Goal: Task Accomplishment & Management: Use online tool/utility

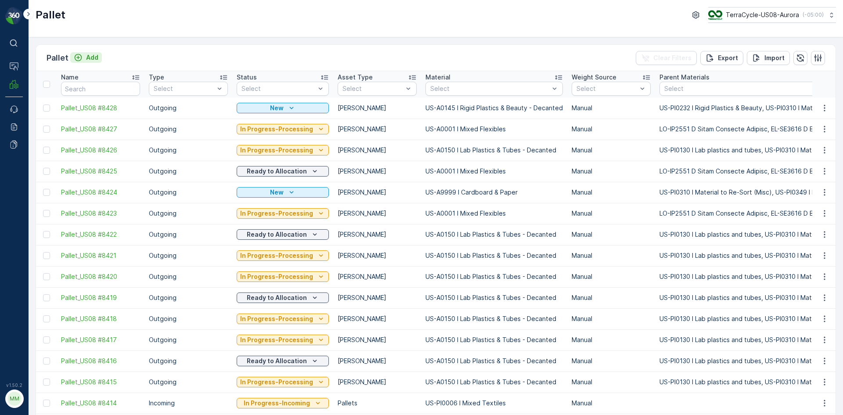
click at [97, 57] on p "Add" at bounding box center [92, 57] width 12 height 9
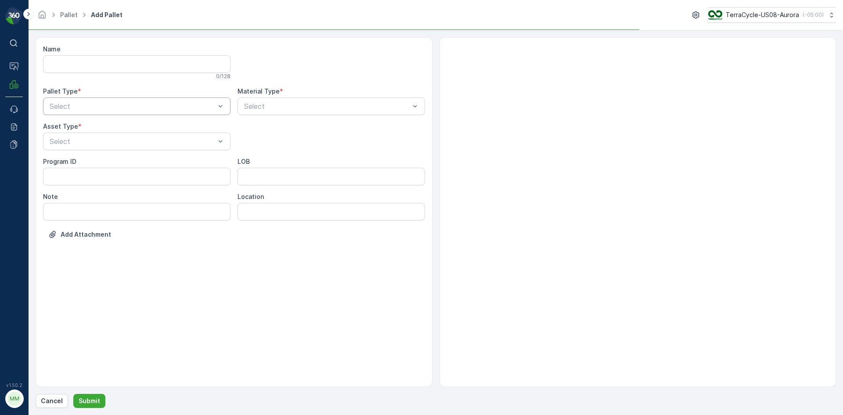
click at [108, 96] on div "Pallet Type * Select" at bounding box center [136, 101] width 187 height 28
click at [93, 141] on div "Outgoing" at bounding box center [136, 143] width 177 height 8
click at [72, 166] on span "Gaylord" at bounding box center [77, 163] width 59 height 8
click at [296, 113] on div "Select" at bounding box center [330, 106] width 187 height 18
type input "0145"
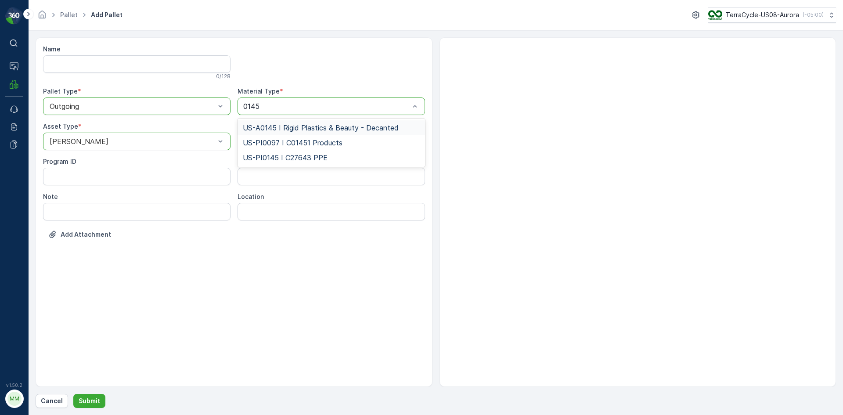
click at [301, 126] on span "US-A0145 I Rigid Plastics & Beauty - Decanted" at bounding box center [321, 128] width 156 height 8
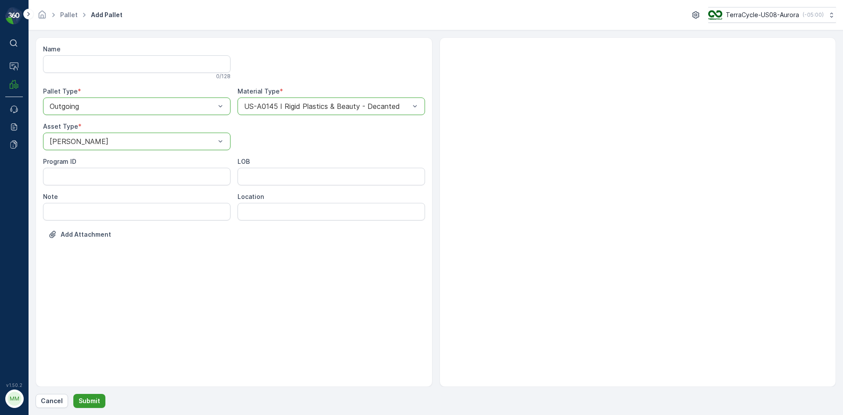
click at [93, 402] on p "Submit" at bounding box center [90, 400] width 22 height 9
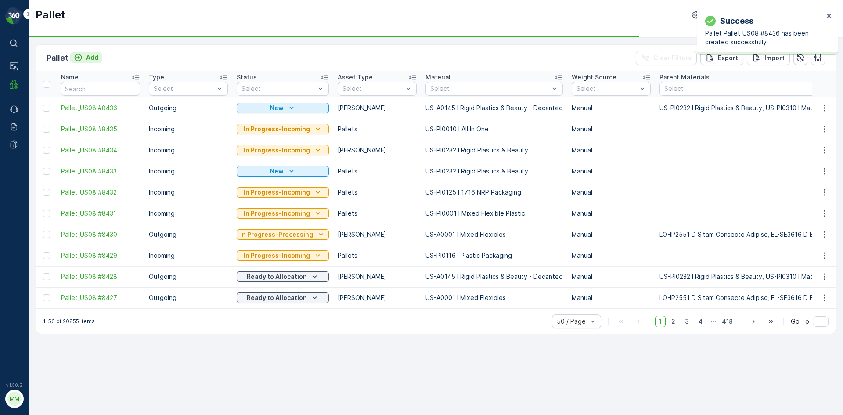
click at [95, 56] on p "Add" at bounding box center [92, 57] width 12 height 9
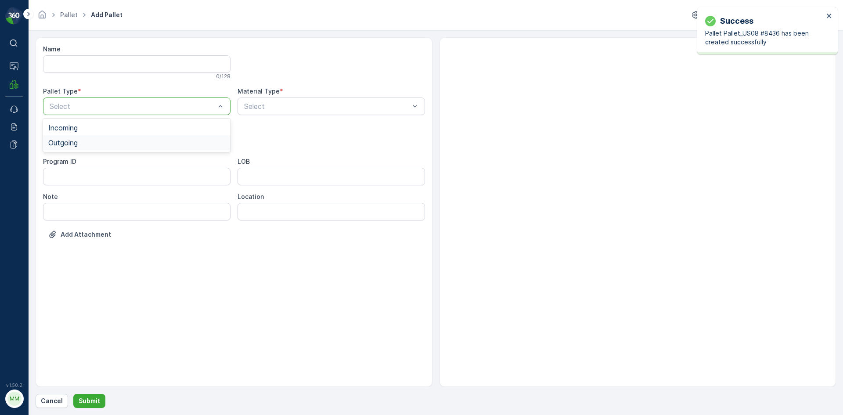
click at [107, 147] on div "Outgoing" at bounding box center [136, 142] width 187 height 15
click at [101, 161] on div "Gaylord" at bounding box center [136, 163] width 177 height 8
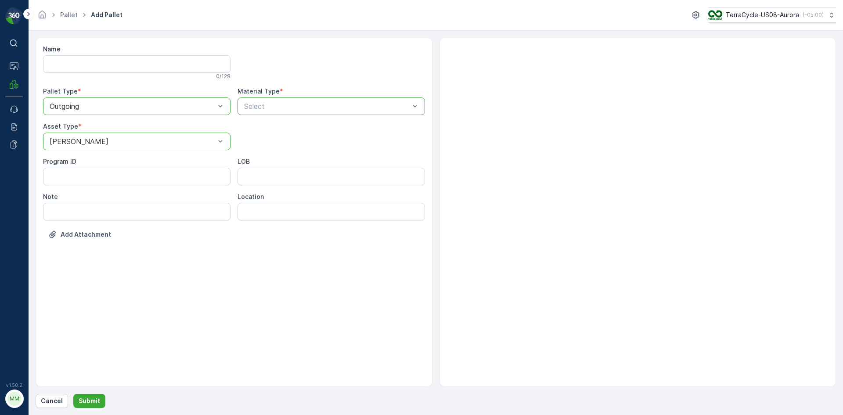
click at [293, 101] on p "Select" at bounding box center [326, 106] width 165 height 11
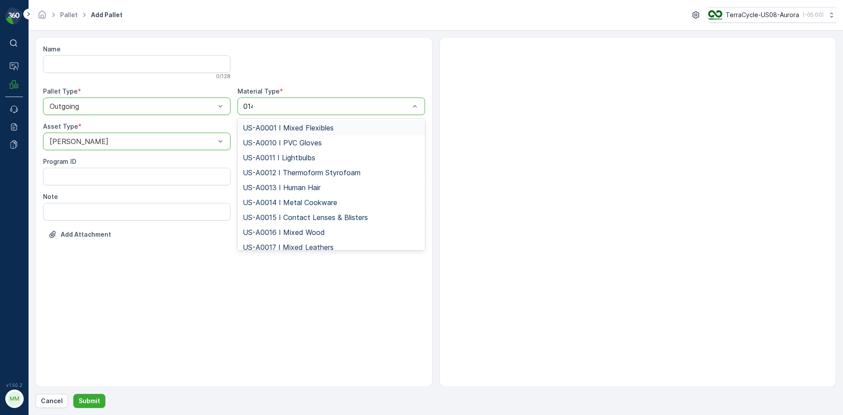
type input "0145"
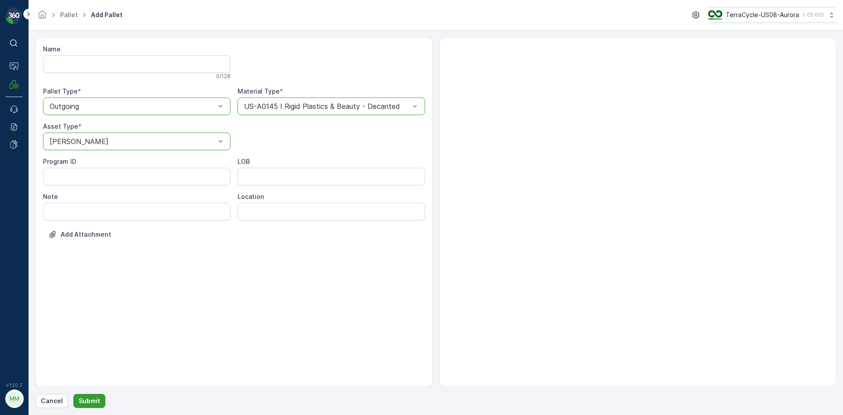
click at [98, 397] on button "Submit" at bounding box center [89, 401] width 32 height 14
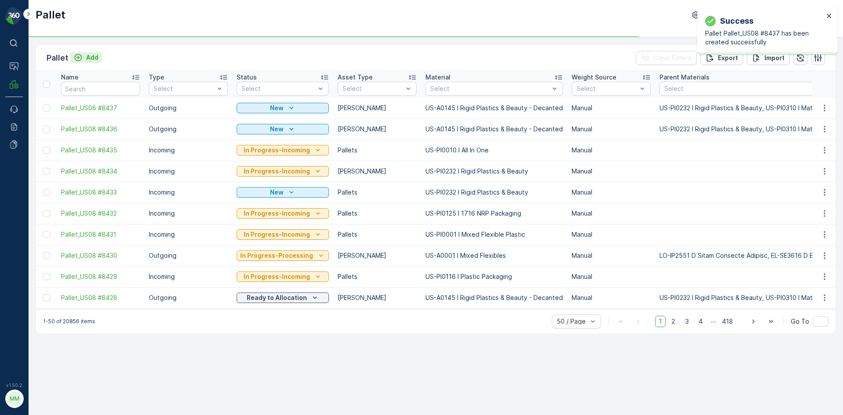
click at [83, 57] on div "Add" at bounding box center [86, 57] width 25 height 9
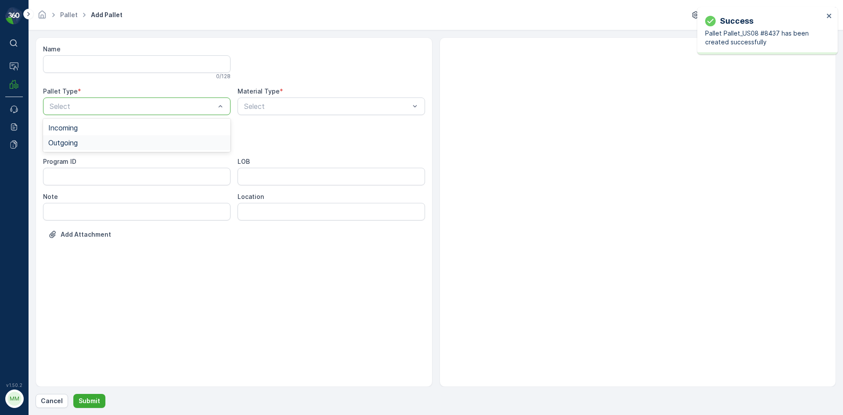
click at [121, 148] on div "Outgoing" at bounding box center [136, 142] width 187 height 15
click at [116, 162] on div "Gaylord" at bounding box center [136, 163] width 177 height 8
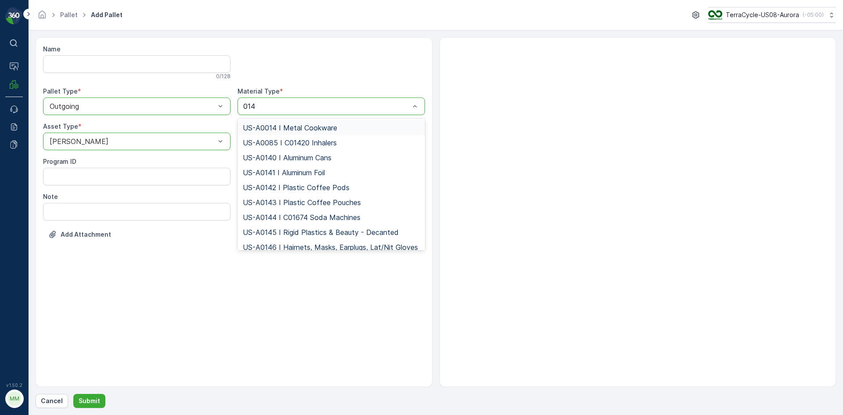
type input "0145"
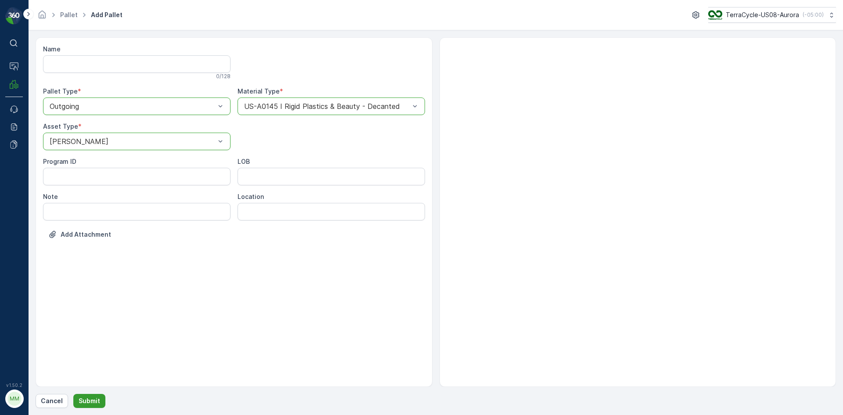
click at [81, 395] on button "Submit" at bounding box center [89, 401] width 32 height 14
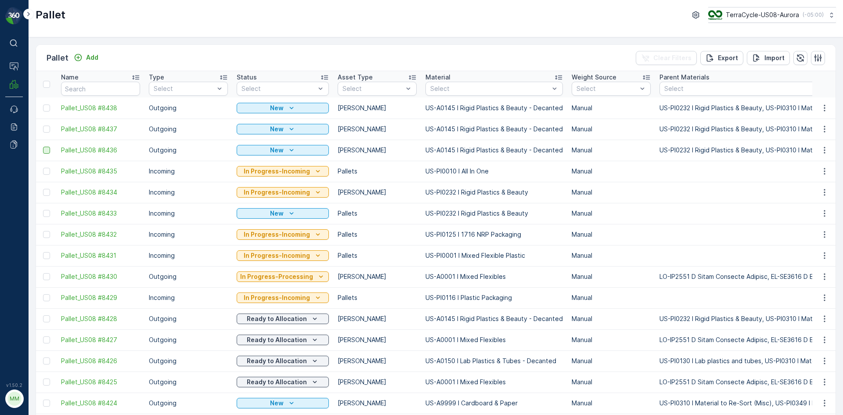
click at [47, 152] on div at bounding box center [46, 150] width 7 height 7
click at [43, 147] on input "checkbox" at bounding box center [43, 147] width 0 height 0
click at [48, 129] on div at bounding box center [46, 129] width 7 height 7
click at [43, 126] on input "checkbox" at bounding box center [43, 126] width 0 height 0
click at [48, 108] on div at bounding box center [46, 107] width 7 height 7
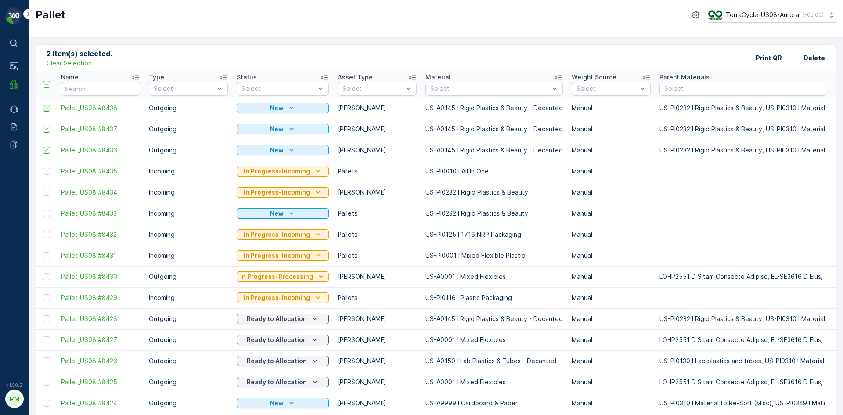
click at [43, 104] on input "checkbox" at bounding box center [43, 104] width 0 height 0
click at [762, 56] on p "Print QR" at bounding box center [768, 58] width 26 height 9
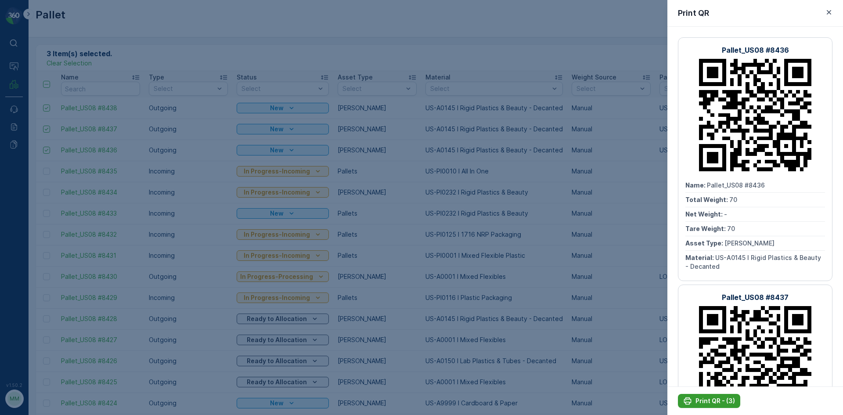
click at [697, 402] on p "Print QR - (3)" at bounding box center [715, 400] width 40 height 9
click at [645, 356] on div at bounding box center [421, 207] width 843 height 415
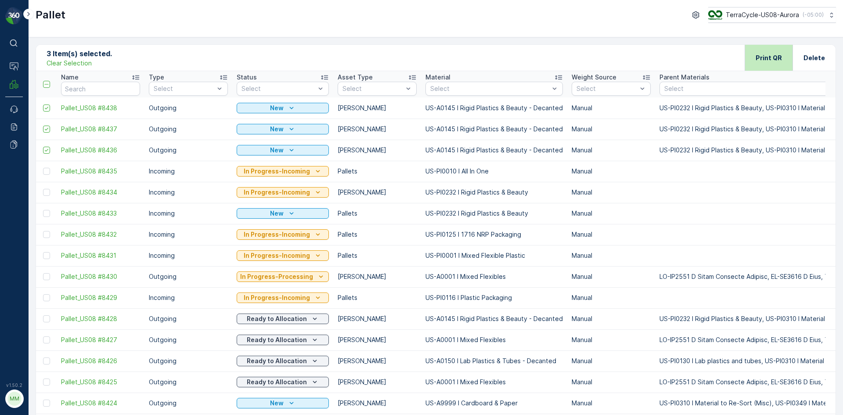
click at [772, 47] on div "Print QR" at bounding box center [768, 58] width 26 height 26
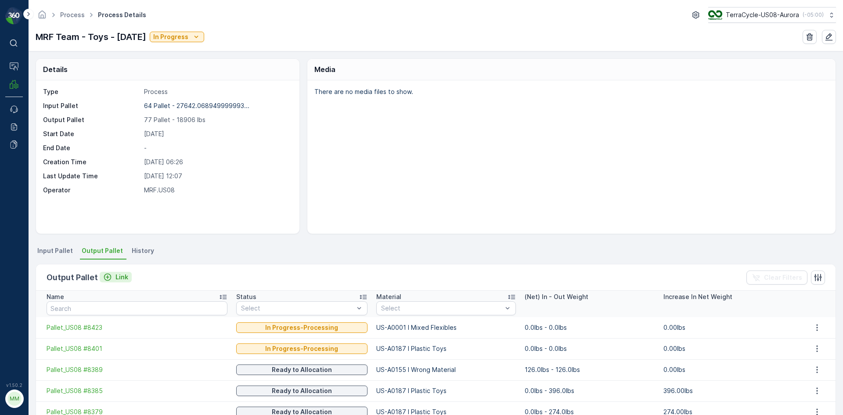
click at [122, 282] on button "Link" at bounding box center [116, 277] width 32 height 11
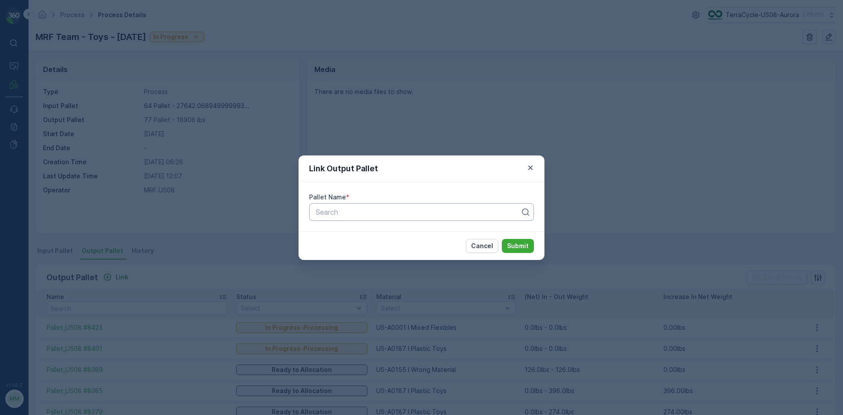
click at [347, 215] on div at bounding box center [418, 212] width 206 height 8
type input "8367"
click at [502, 239] on button "Submit" at bounding box center [518, 246] width 32 height 14
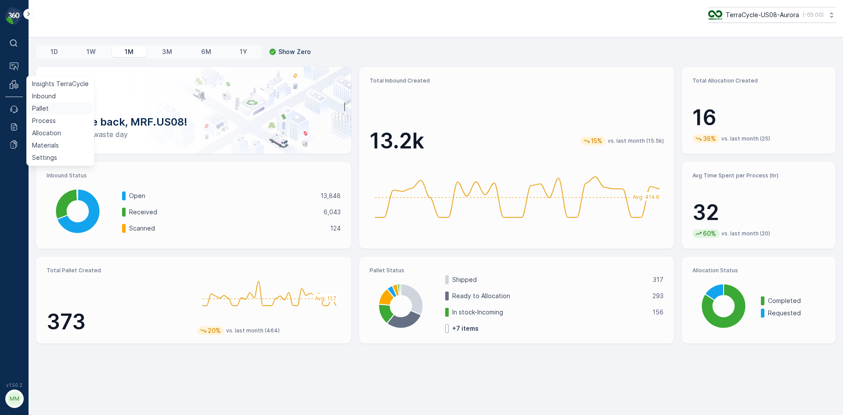
click at [54, 107] on link "Pallet" at bounding box center [61, 108] width 64 height 12
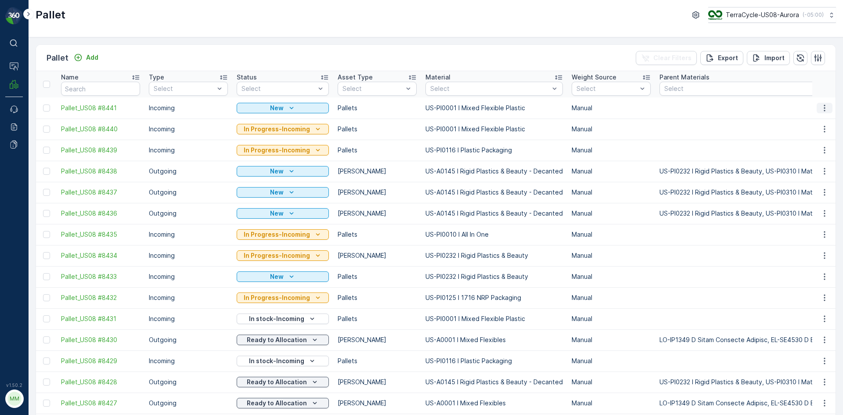
click at [822, 109] on icon "button" at bounding box center [824, 108] width 9 height 9
click at [813, 169] on div "Print QR" at bounding box center [814, 170] width 58 height 12
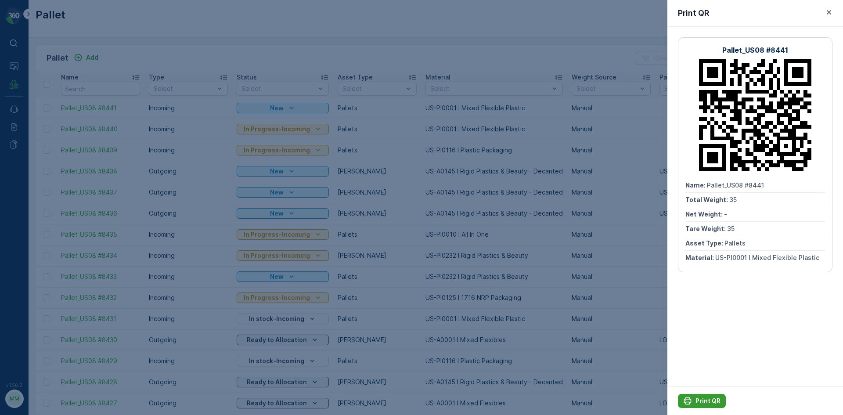
click at [715, 397] on p "Print QR" at bounding box center [707, 400] width 25 height 9
